Goal: Book appointment/travel/reservation

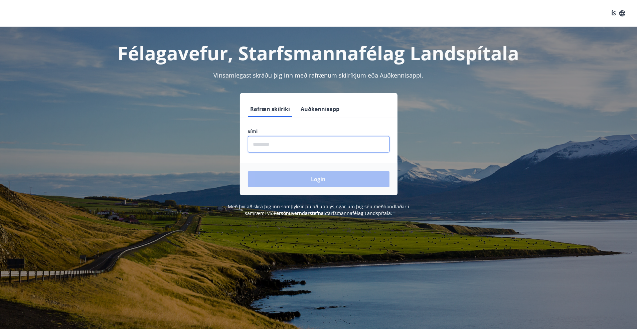
click at [261, 144] on input "phone" at bounding box center [319, 144] width 142 height 16
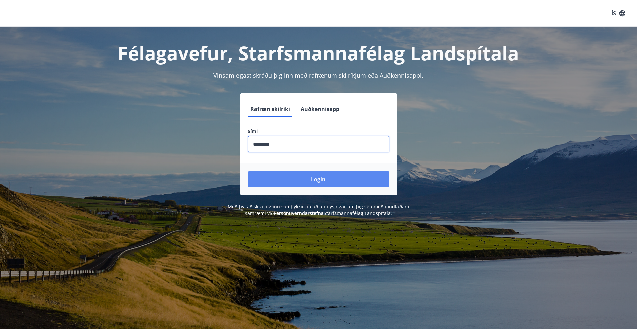
type input "********"
click at [294, 181] on button "Login" at bounding box center [319, 179] width 142 height 16
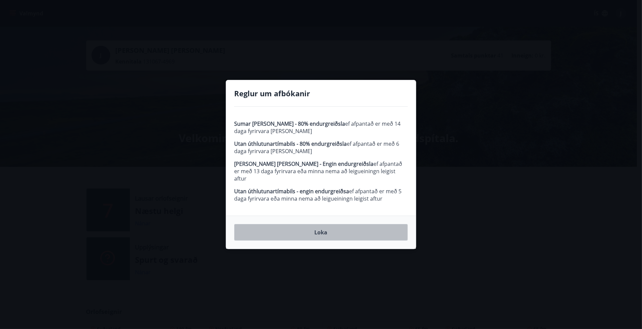
click at [318, 227] on button "Loka" at bounding box center [321, 232] width 174 height 17
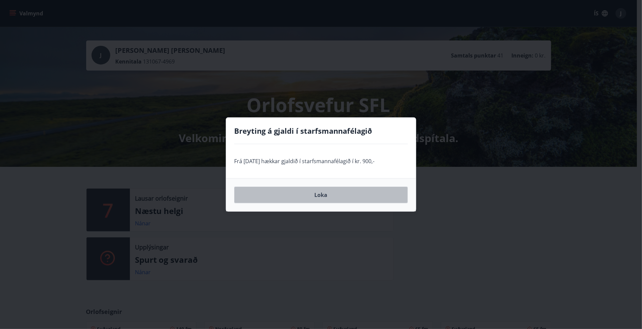
click at [322, 195] on button "Loka" at bounding box center [321, 195] width 174 height 17
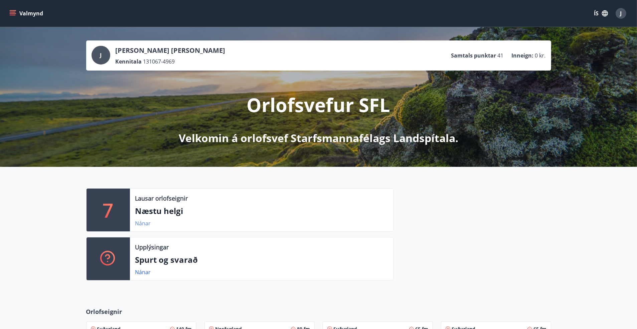
click at [147, 222] on link "Nánar" at bounding box center [143, 223] width 16 height 7
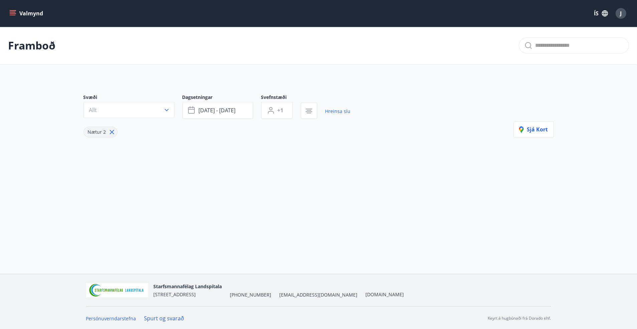
type input "*"
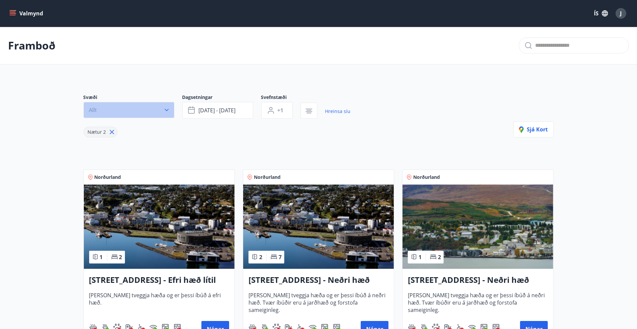
click at [165, 111] on icon "button" at bounding box center [166, 110] width 7 height 7
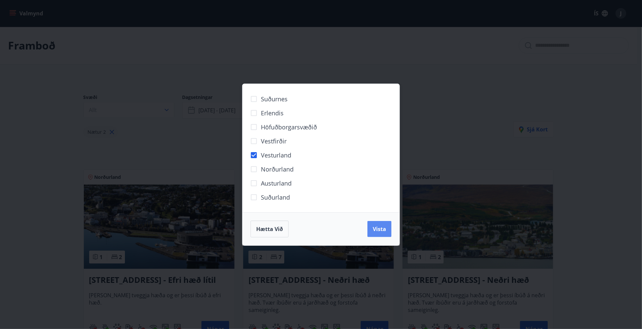
click at [375, 228] on span "Vista" at bounding box center [379, 228] width 13 height 7
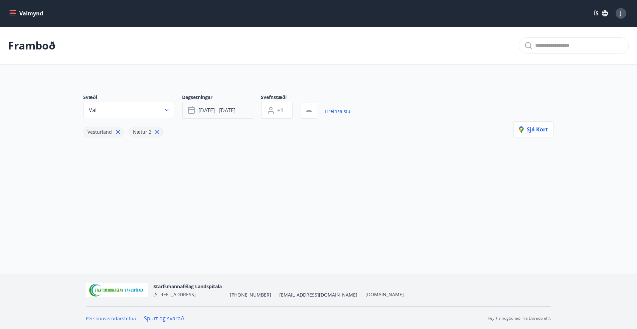
click at [236, 111] on span "[DATE] - [DATE]" at bounding box center [217, 110] width 37 height 7
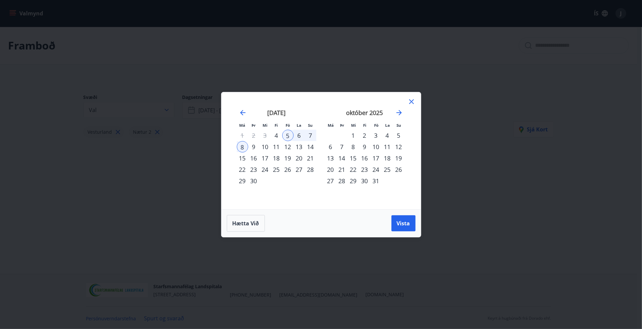
click at [287, 145] on div "12" at bounding box center [287, 146] width 11 height 11
click at [245, 156] on div "15" at bounding box center [242, 157] width 11 height 11
click at [402, 223] on span "Vista" at bounding box center [403, 223] width 13 height 7
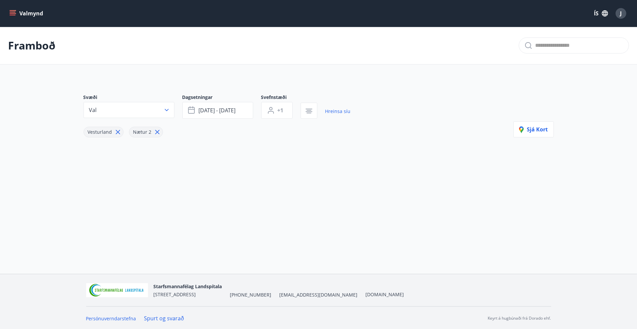
click at [116, 129] on icon at bounding box center [117, 131] width 7 height 7
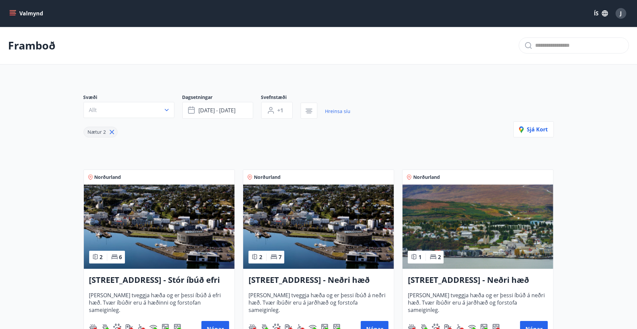
click at [15, 10] on icon "menu" at bounding box center [12, 13] width 7 height 7
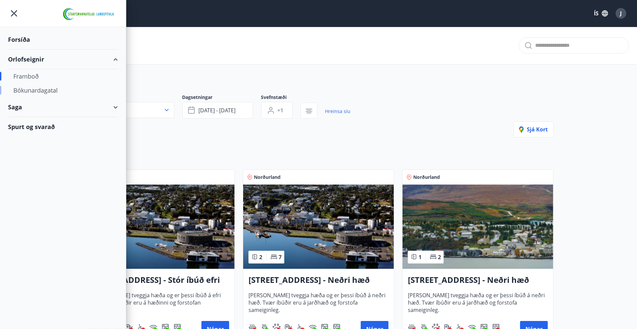
click at [39, 90] on div "Bókunardagatal" at bounding box center [62, 90] width 99 height 14
